Goal: Task Accomplishment & Management: Complete application form

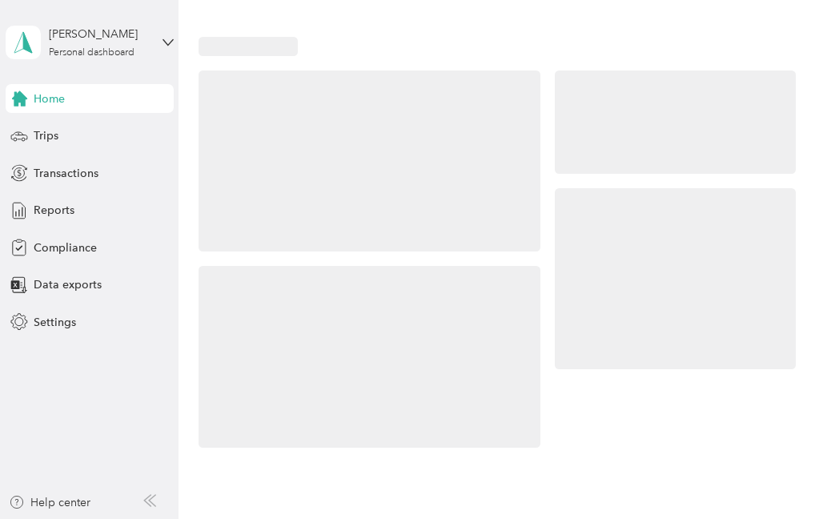
click at [620, 249] on div at bounding box center [675, 279] width 241 height 182
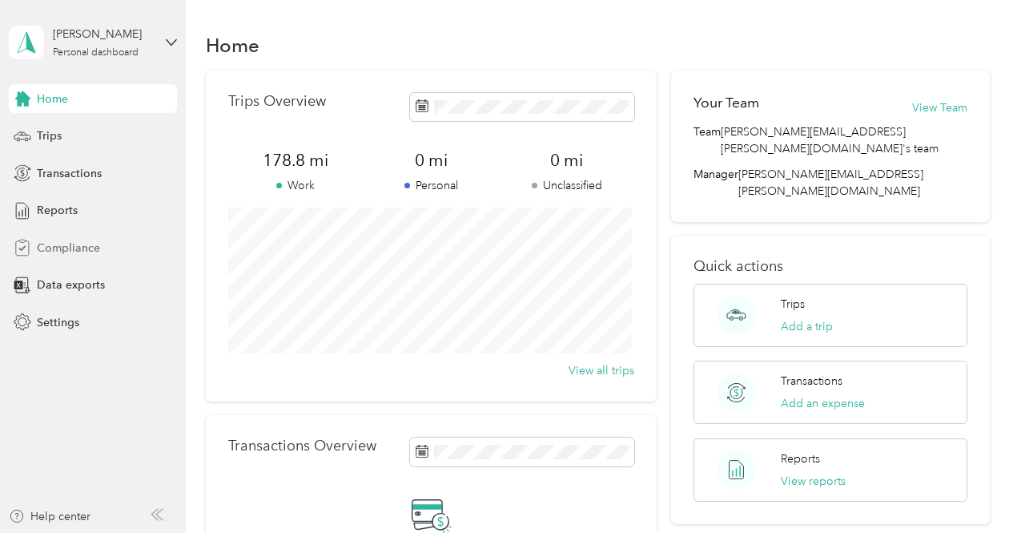
click at [71, 252] on span "Compliance" at bounding box center [68, 247] width 63 height 17
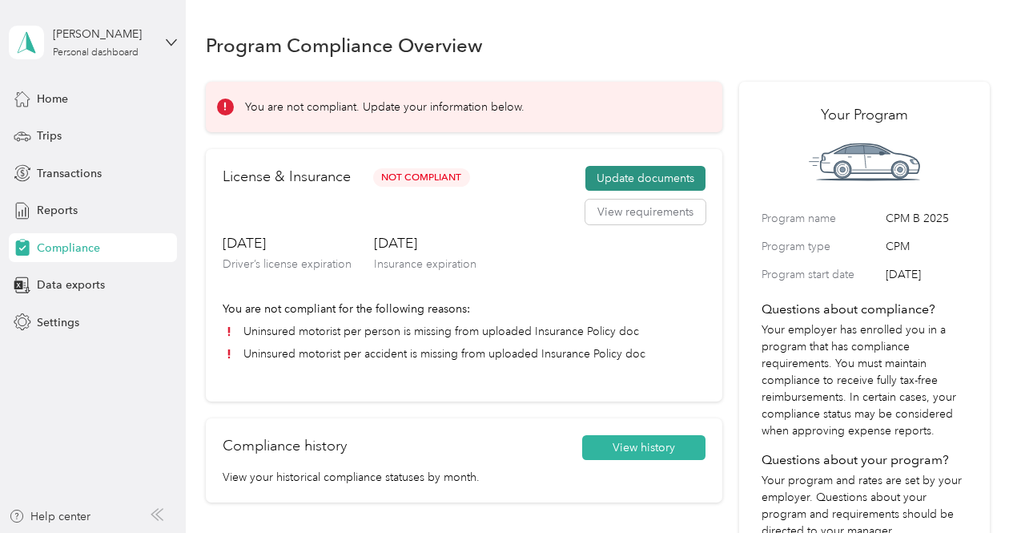
click at [642, 174] on button "Update documents" at bounding box center [645, 179] width 120 height 26
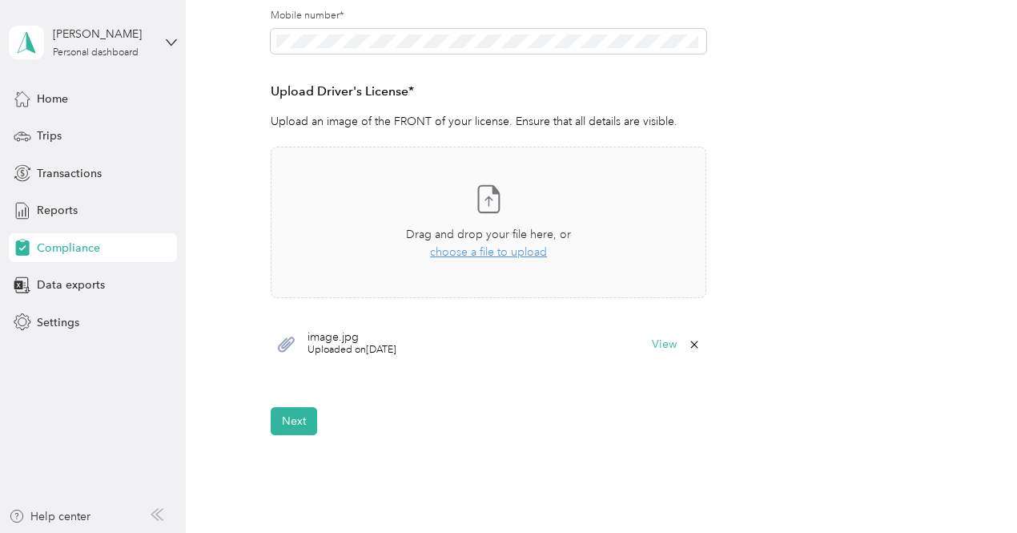
scroll to position [392, 0]
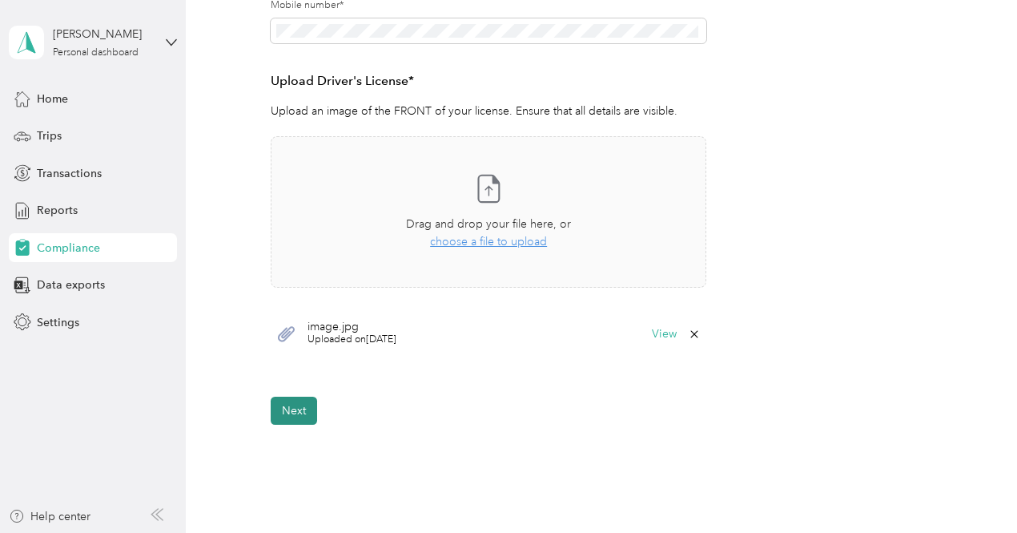
click at [304, 408] on button "Next" at bounding box center [294, 410] width 46 height 28
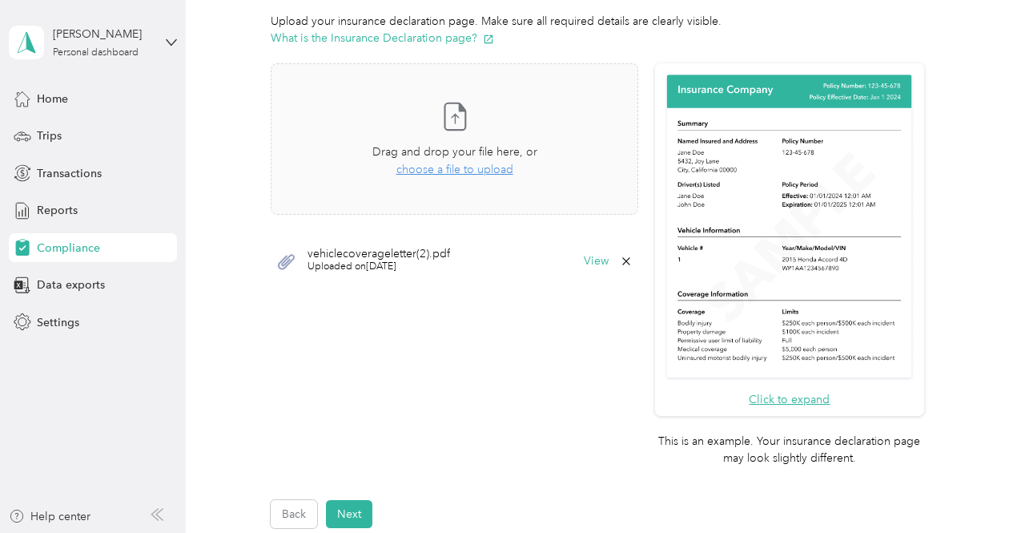
scroll to position [332, 0]
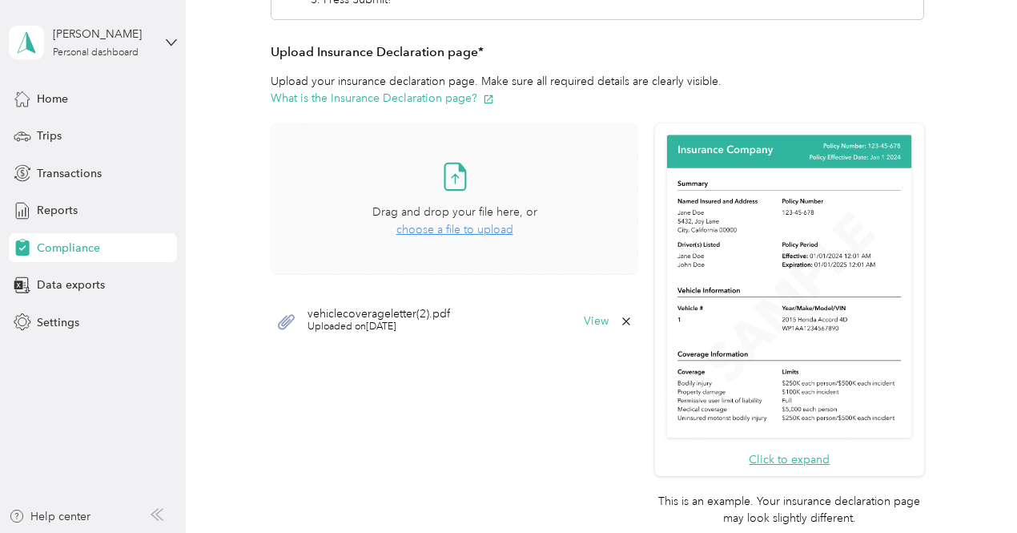
click at [473, 231] on span "choose a file to upload" at bounding box center [454, 230] width 117 height 14
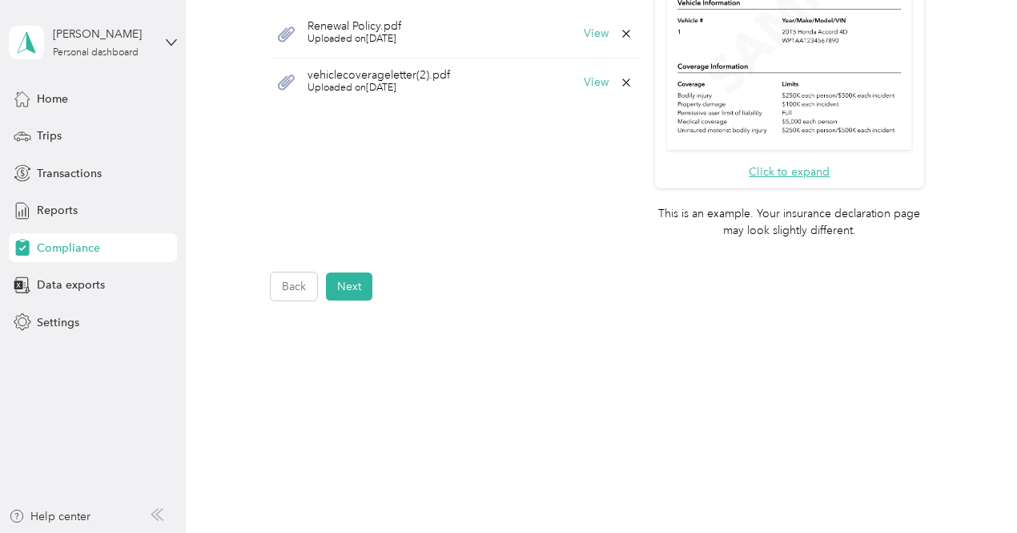
scroll to position [553, 0]
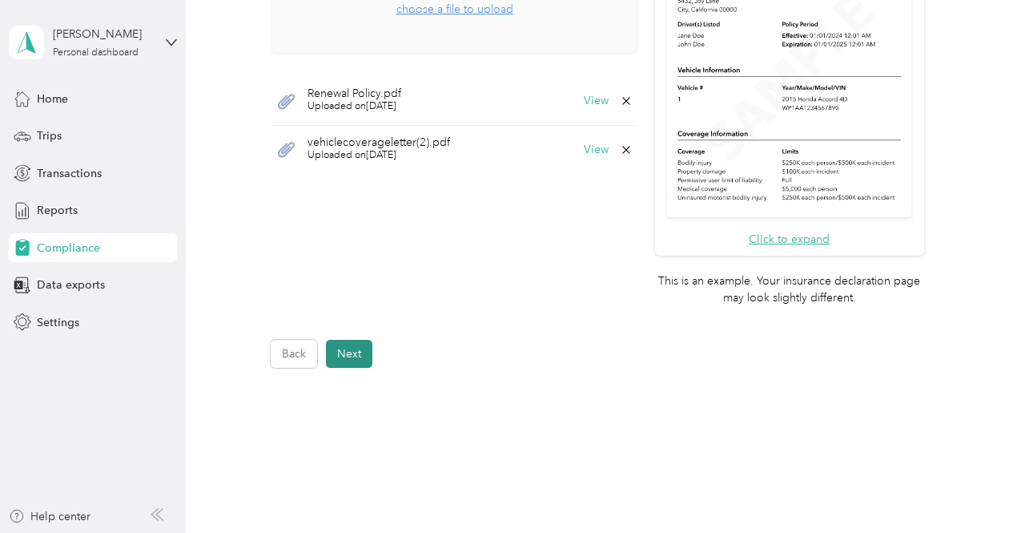
click at [348, 355] on button "Next" at bounding box center [349, 354] width 46 height 28
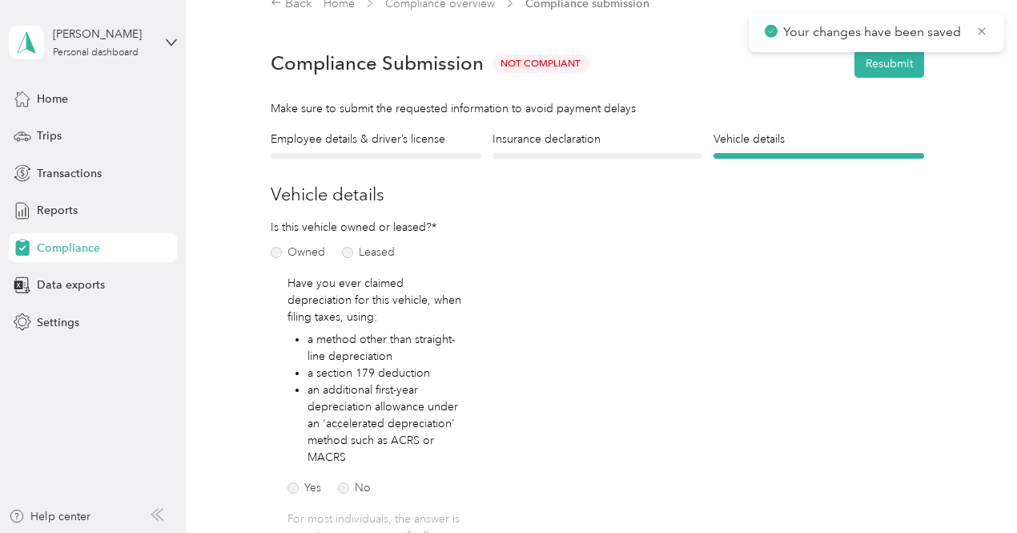
scroll to position [19, 0]
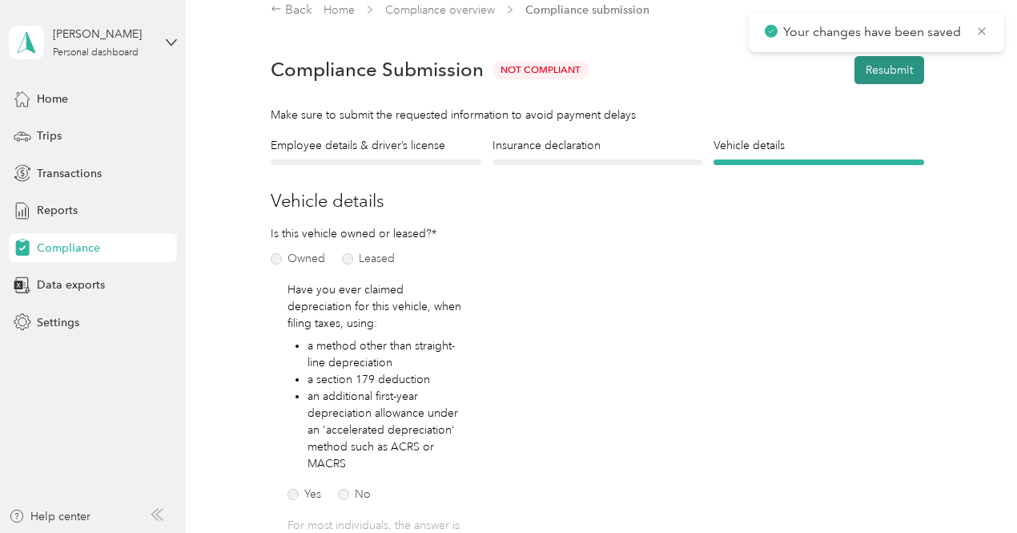
click at [823, 65] on button "Resubmit" at bounding box center [890, 70] width 70 height 28
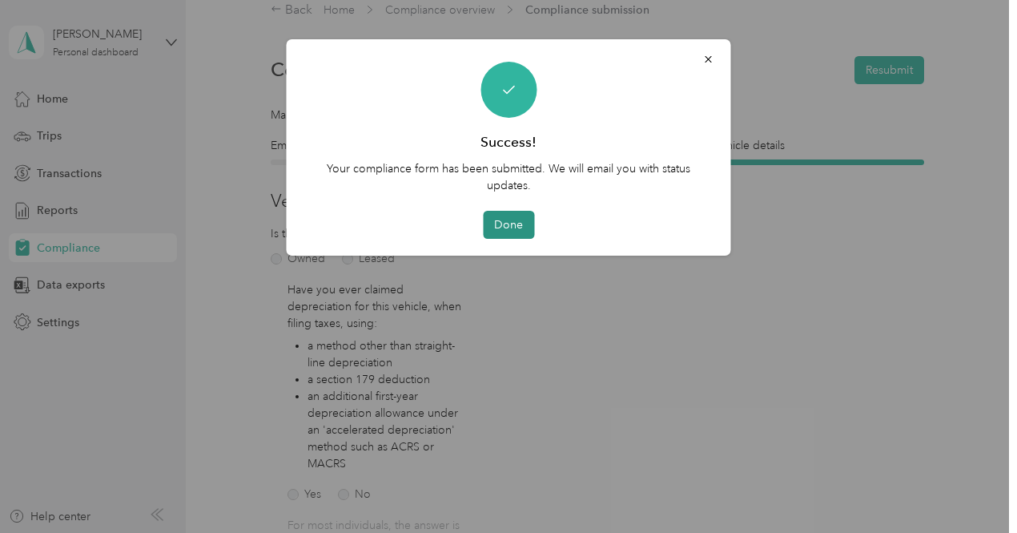
click at [502, 231] on button "Done" at bounding box center [508, 225] width 51 height 28
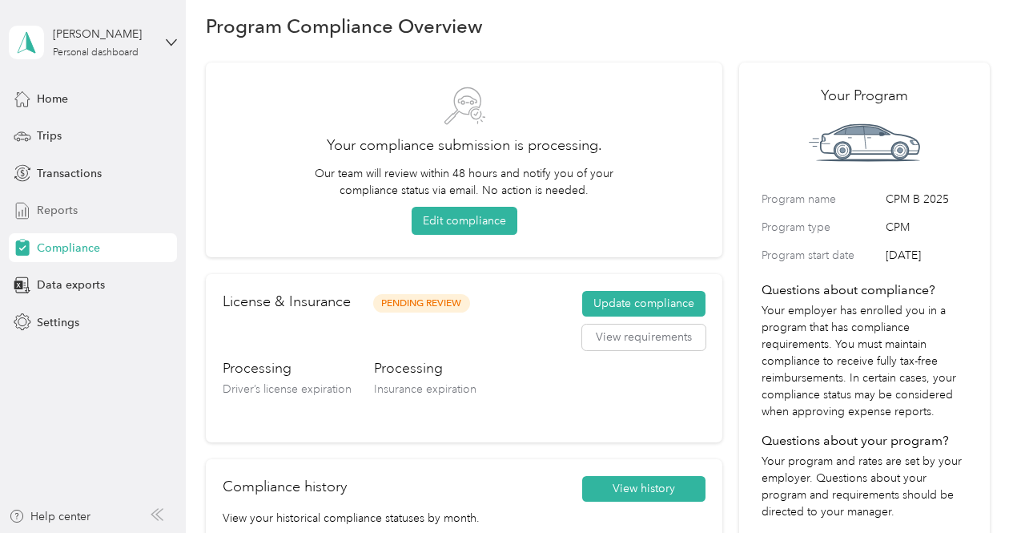
click at [66, 211] on span "Reports" at bounding box center [57, 210] width 41 height 17
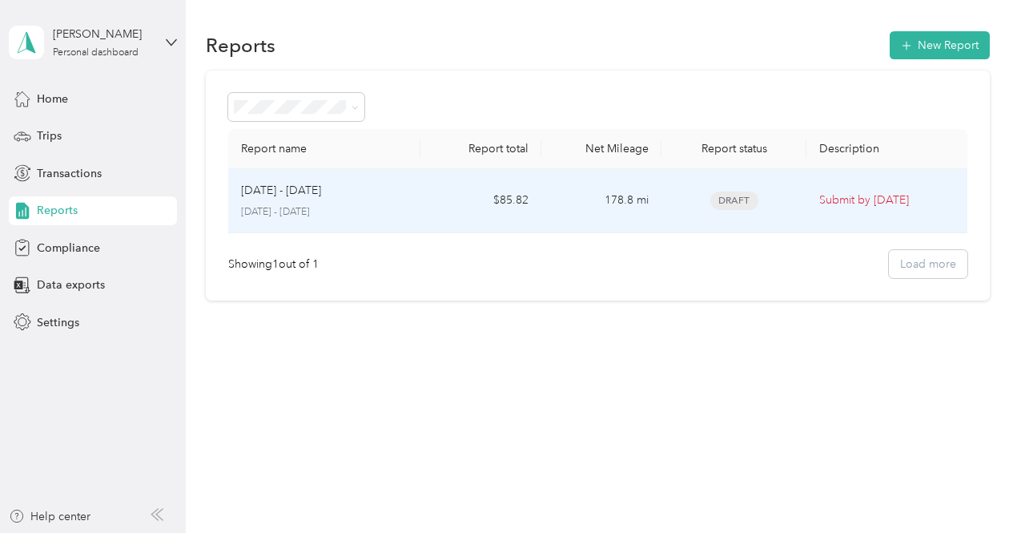
click at [823, 195] on p "Submit by [DATE]" at bounding box center [886, 200] width 135 height 18
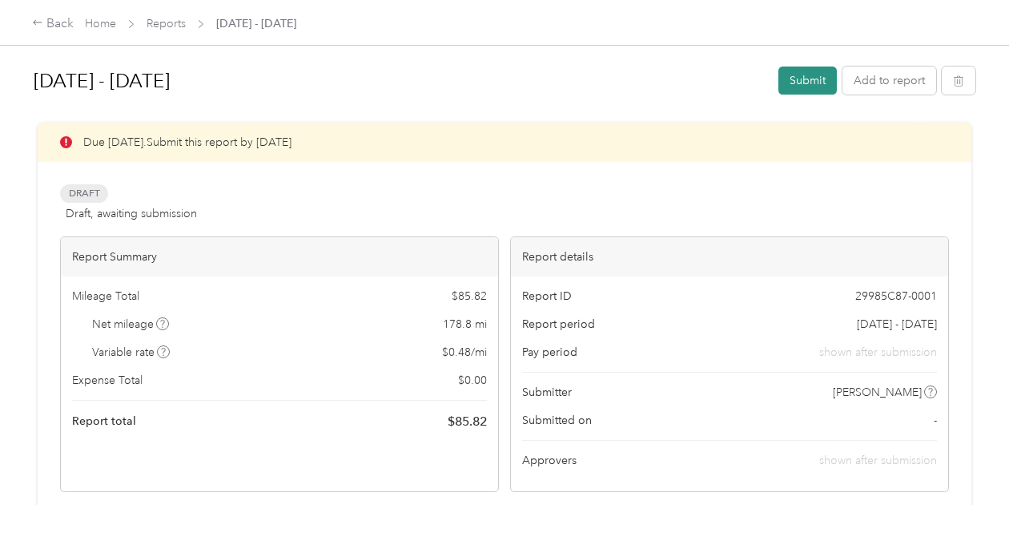
click at [795, 82] on button "Submit" at bounding box center [807, 80] width 58 height 28
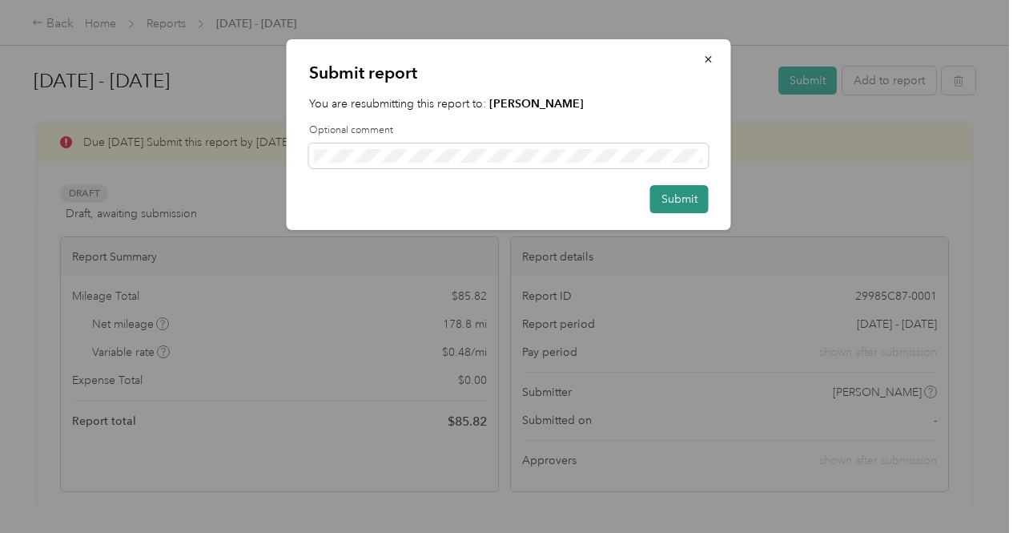
click at [677, 190] on button "Submit" at bounding box center [679, 199] width 58 height 28
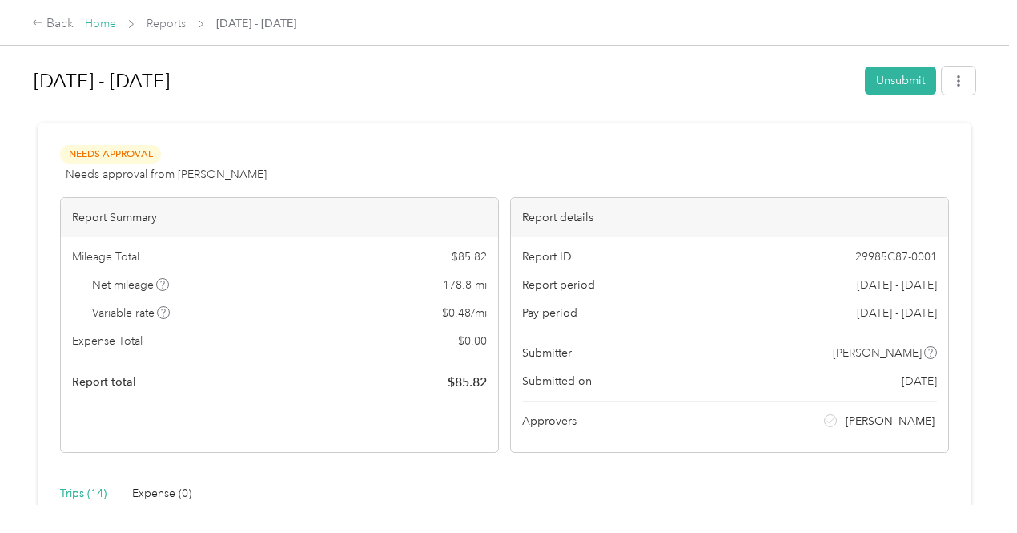
click at [103, 23] on link "Home" at bounding box center [100, 24] width 31 height 14
